Goal: Task Accomplishment & Management: Use online tool/utility

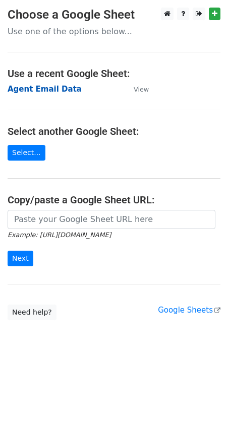
click at [32, 87] on strong "Agent Email Data" at bounding box center [45, 89] width 74 height 9
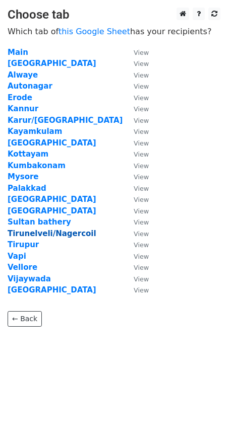
click at [28, 234] on strong "Tirunelveli/Nagercoil" at bounding box center [52, 233] width 89 height 9
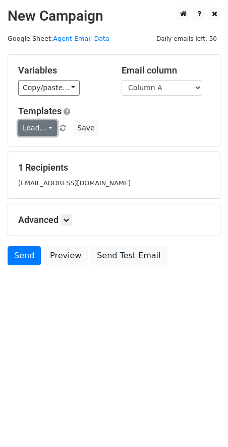
click at [40, 125] on link "Load..." at bounding box center [37, 128] width 39 height 16
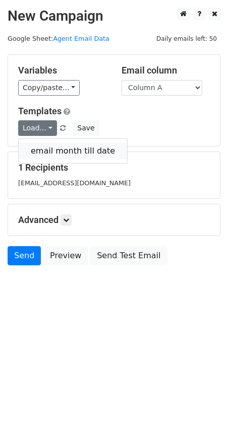
click at [43, 145] on link "email month till date" at bounding box center [73, 151] width 108 height 16
